Goal: Find specific page/section

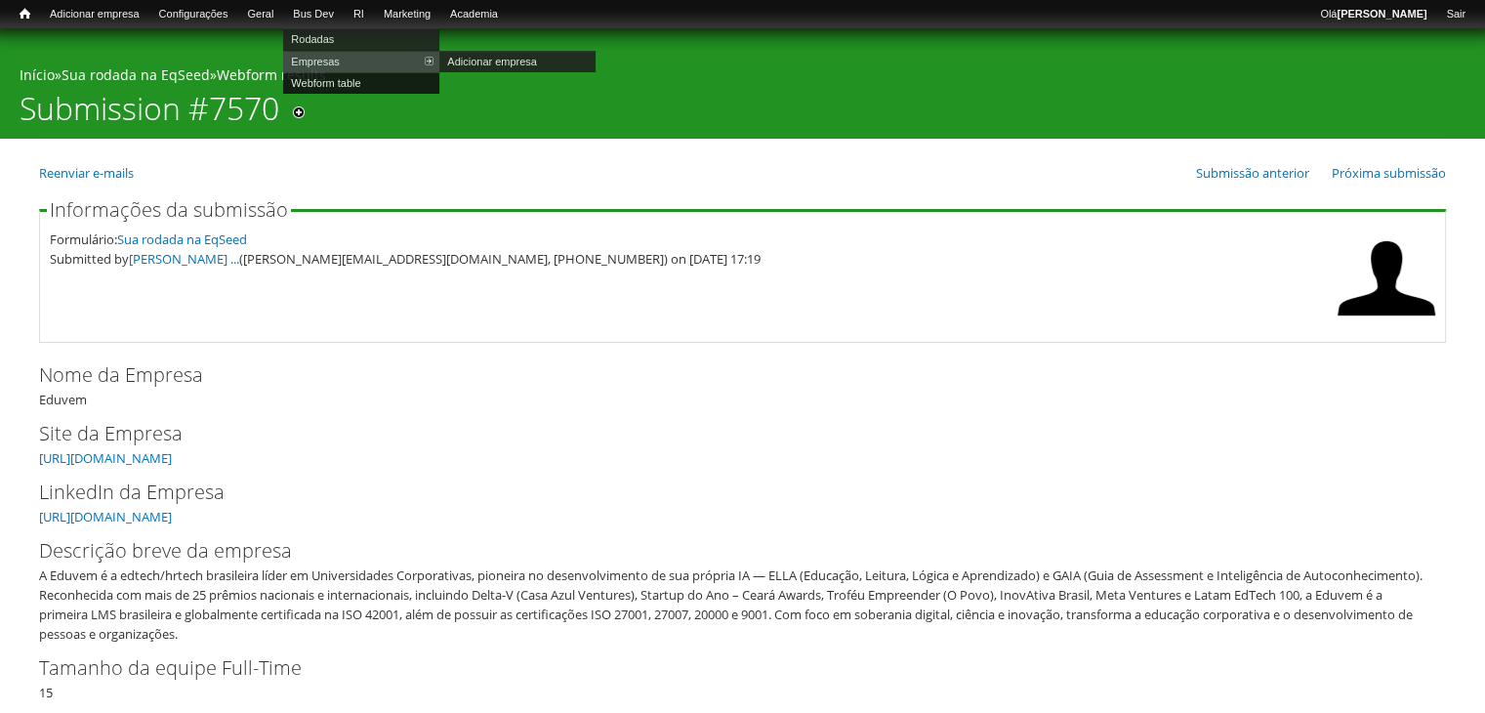
click at [335, 91] on link "Webform table" at bounding box center [361, 82] width 156 height 21
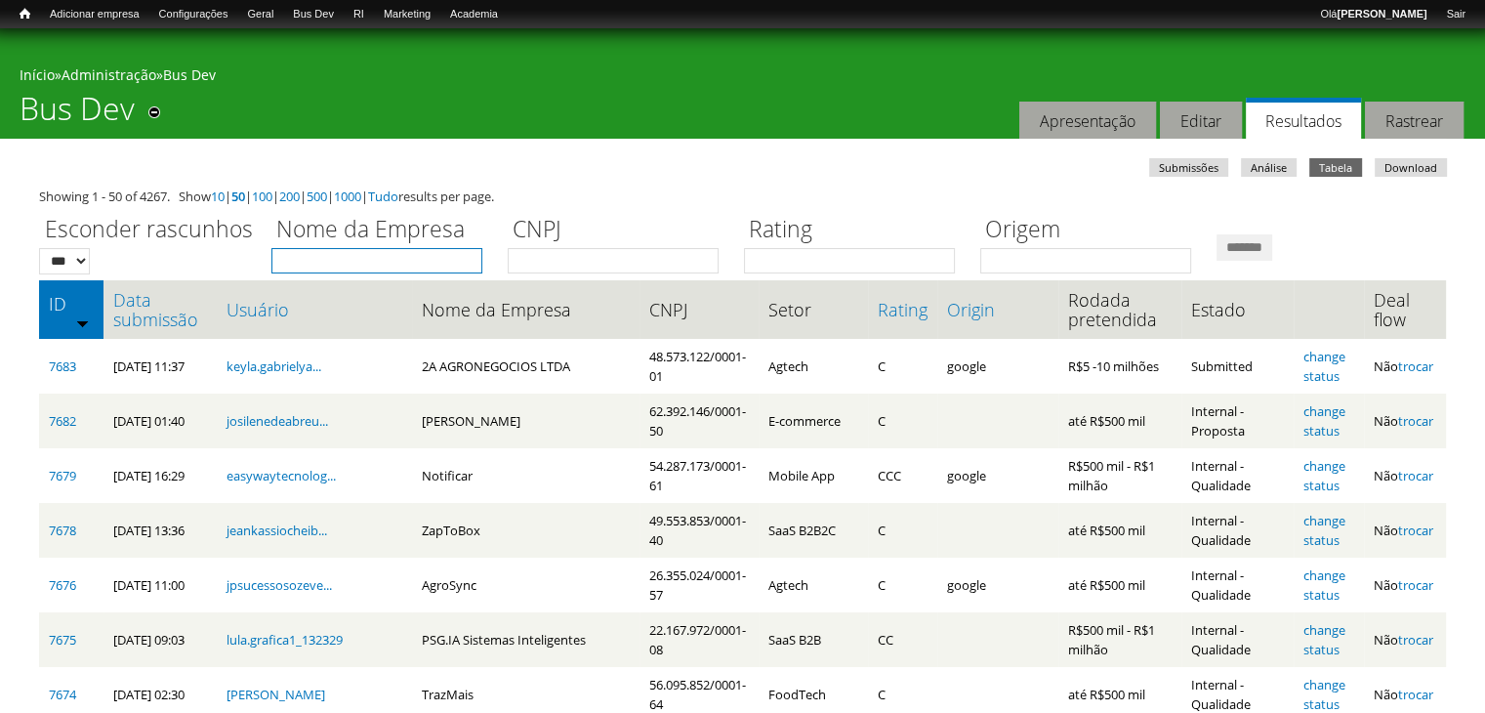
click at [333, 258] on input "Nome da Empresa" at bounding box center [376, 260] width 211 height 25
type input "******"
click at [1216, 234] on input "*******" at bounding box center [1244, 247] width 56 height 26
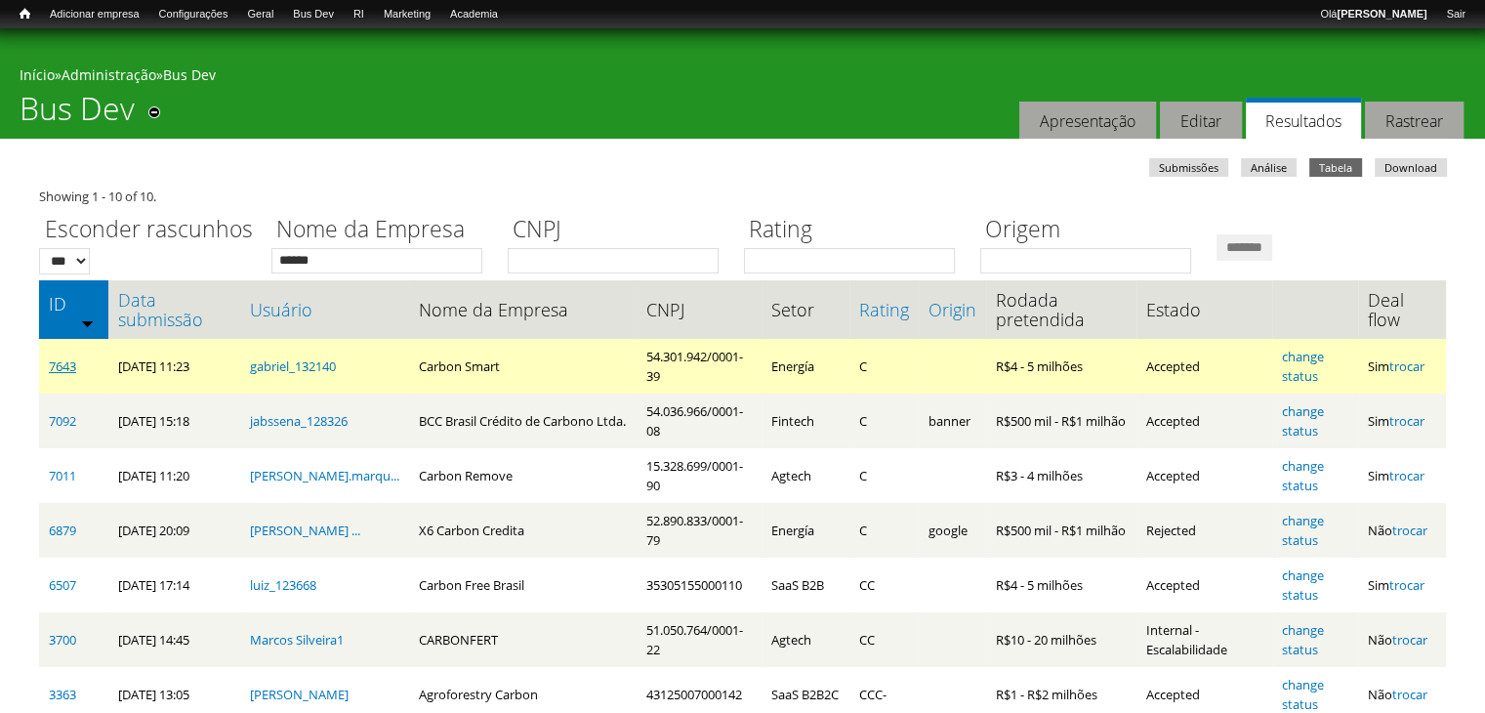
click at [72, 364] on link "7643" at bounding box center [62, 366] width 27 height 18
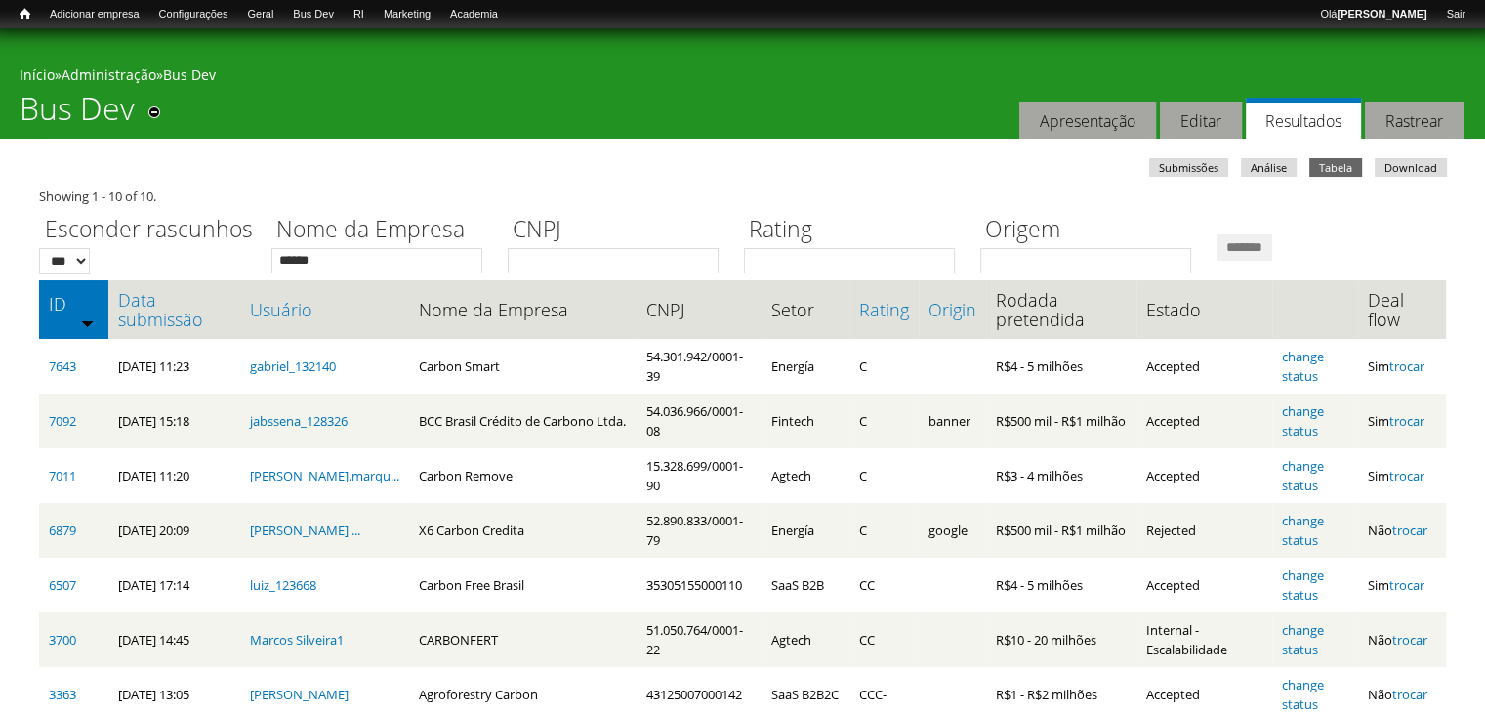
click at [873, 83] on div "Início » Administração » Bus Dev" at bounding box center [743, 77] width 1446 height 24
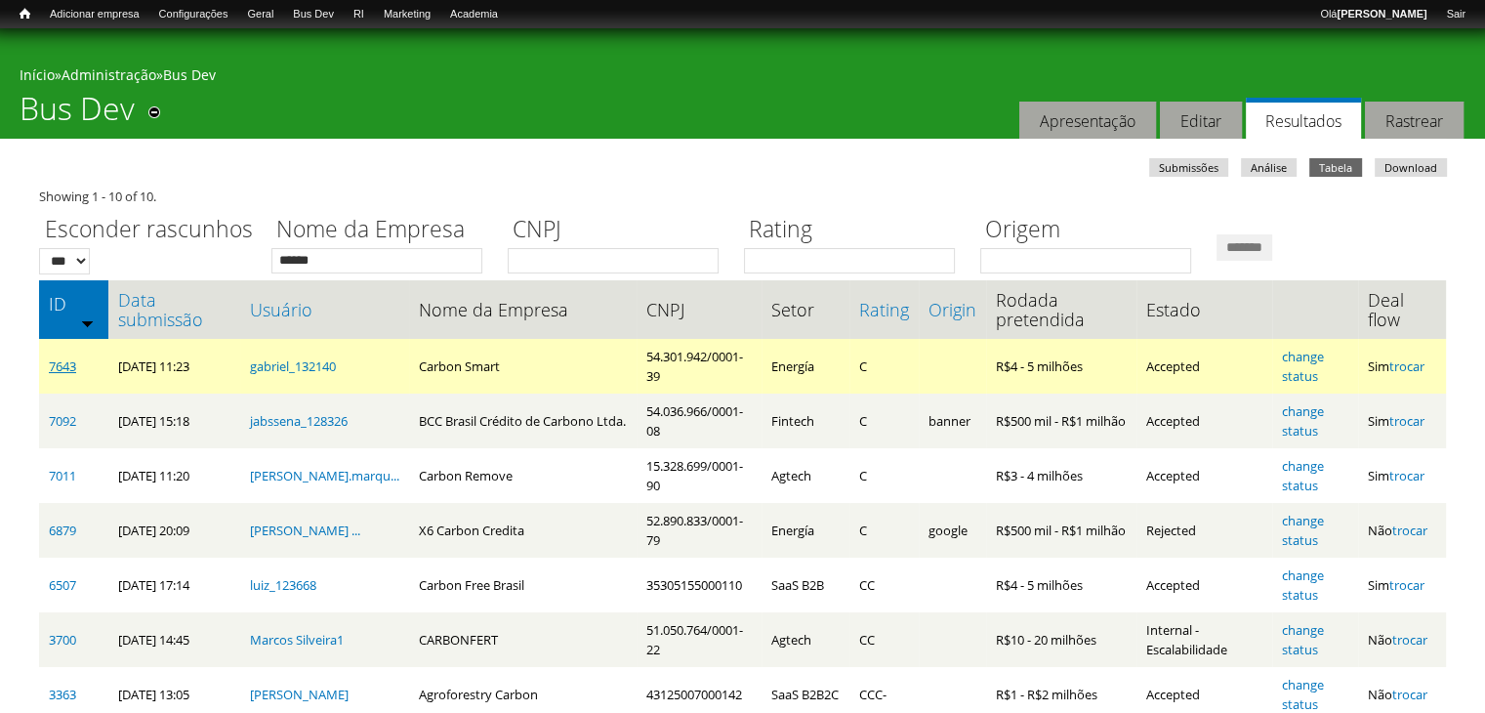
click at [70, 373] on link "7643" at bounding box center [62, 366] width 27 height 18
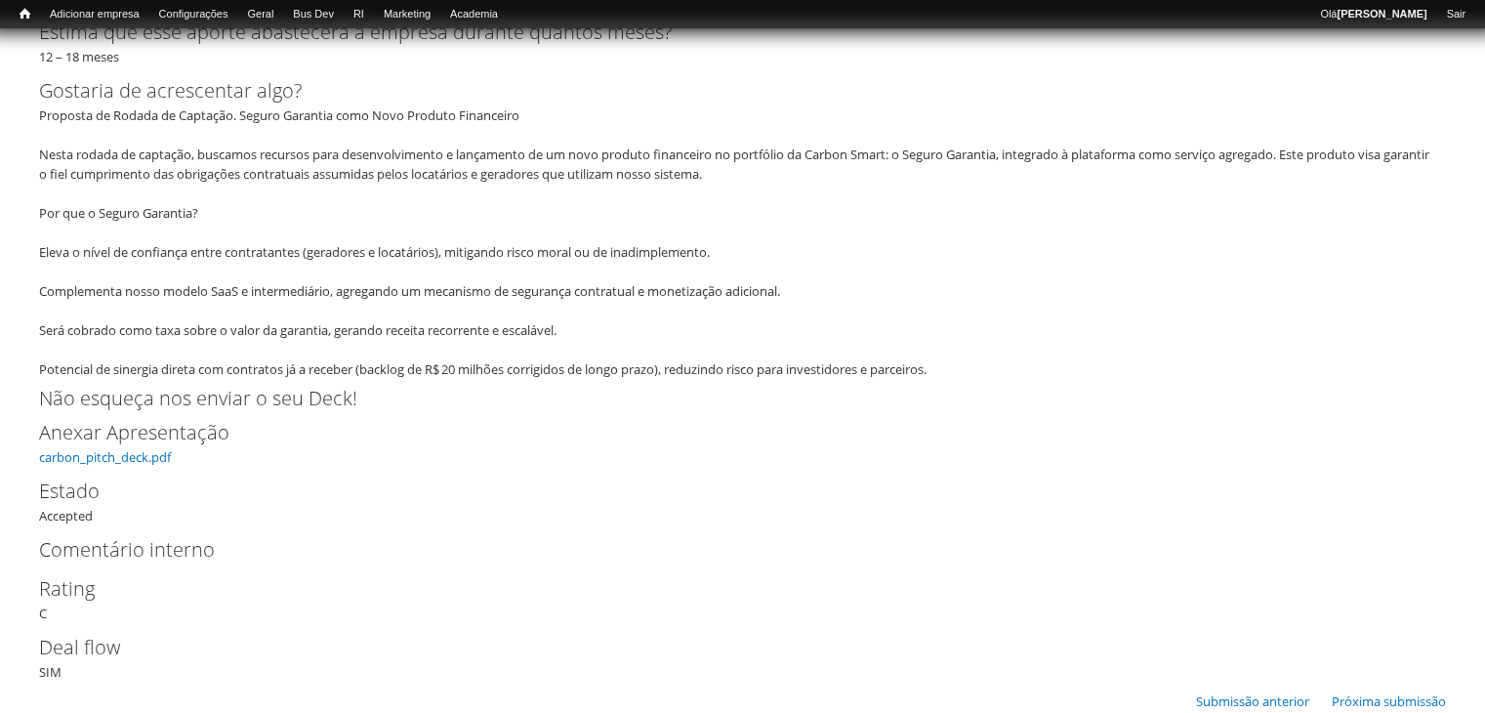
scroll to position [5174, 0]
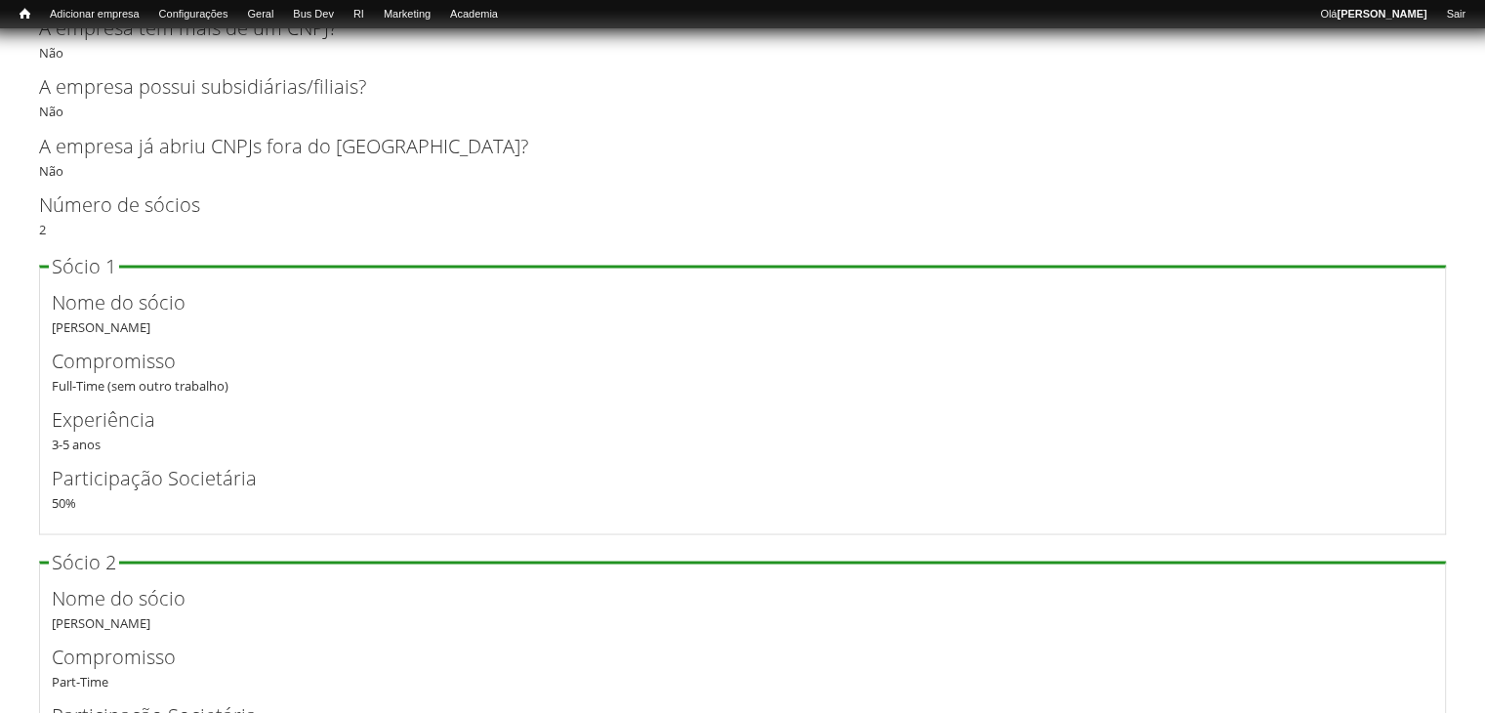
scroll to position [3612, 0]
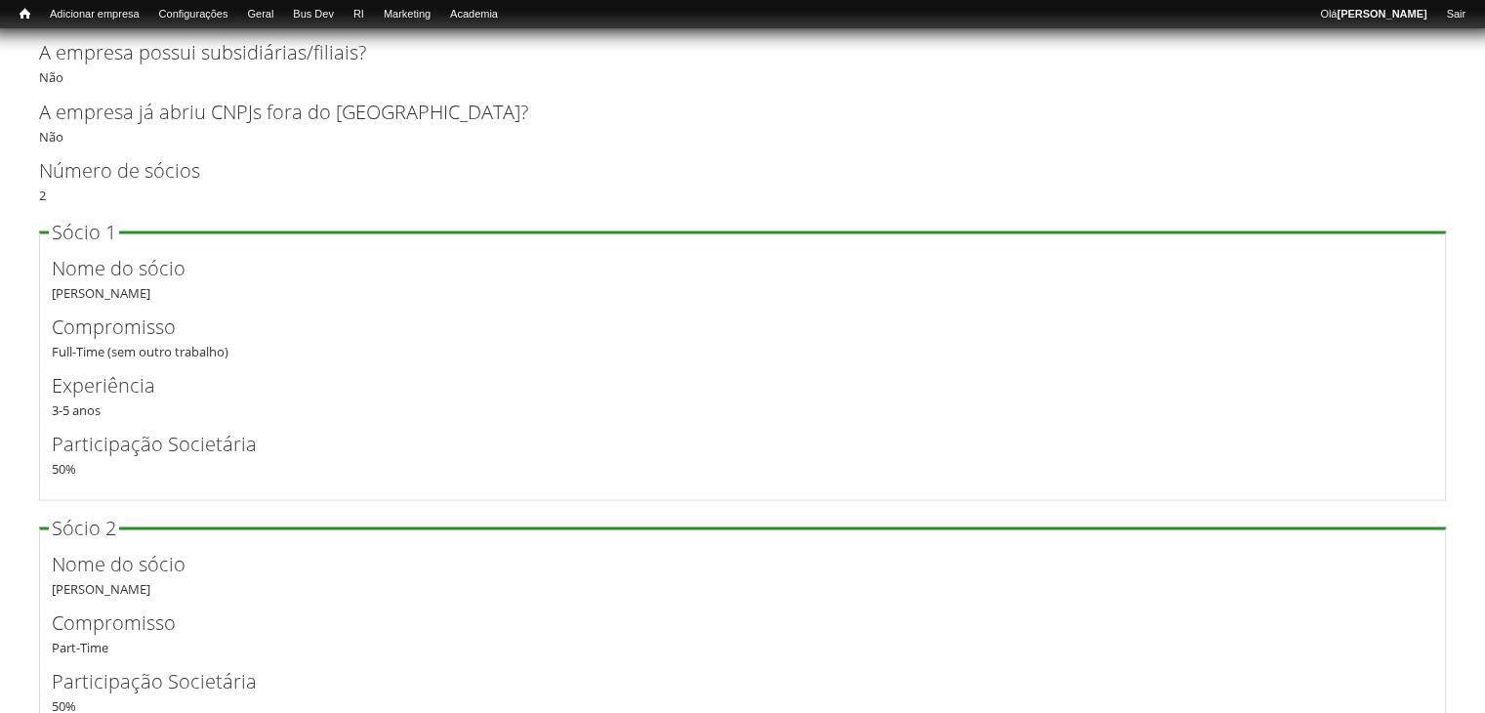
click at [131, 286] on div "Nome do sócio Gabriel Bugança" at bounding box center [742, 277] width 1381 height 49
click at [200, 405] on div "Experiência 3-5 anos" at bounding box center [742, 394] width 1381 height 49
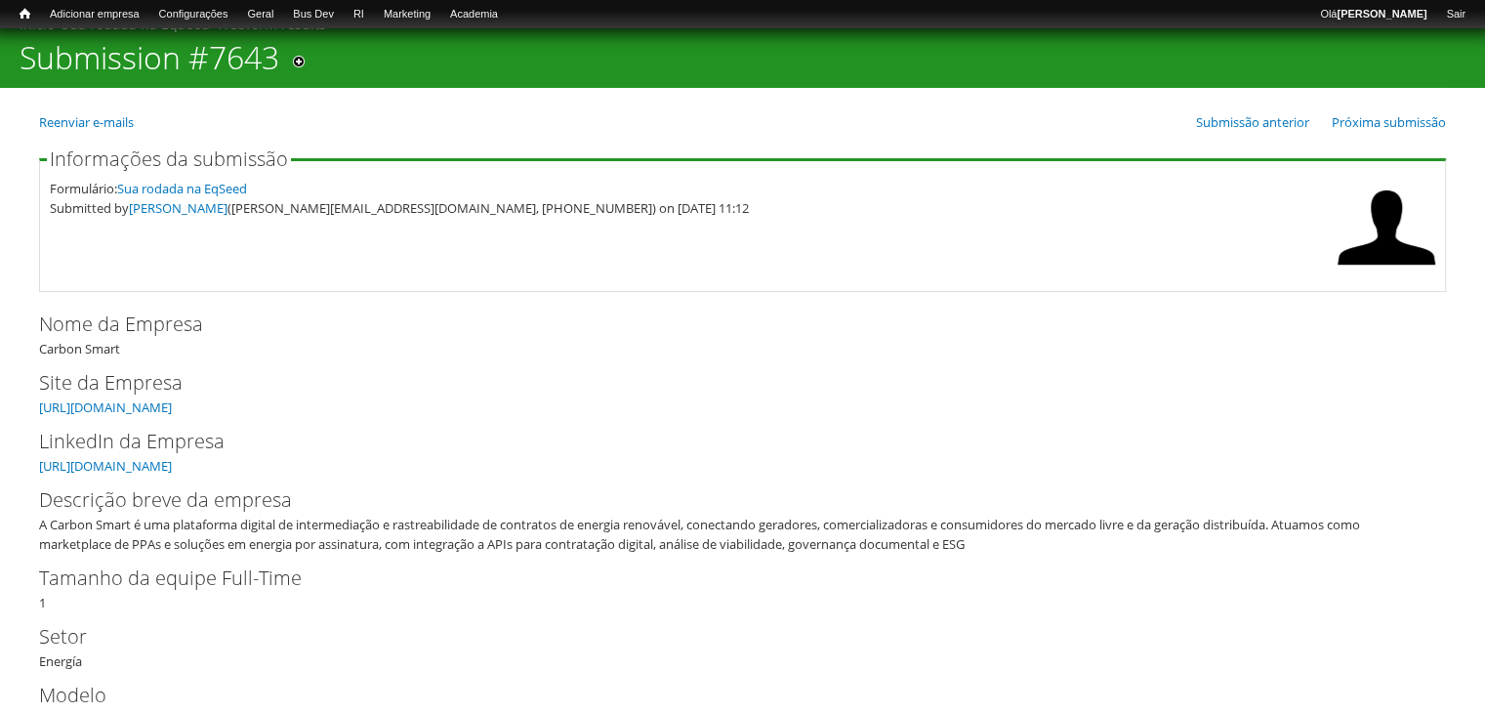
scroll to position [0, 0]
